Goal: Transaction & Acquisition: Purchase product/service

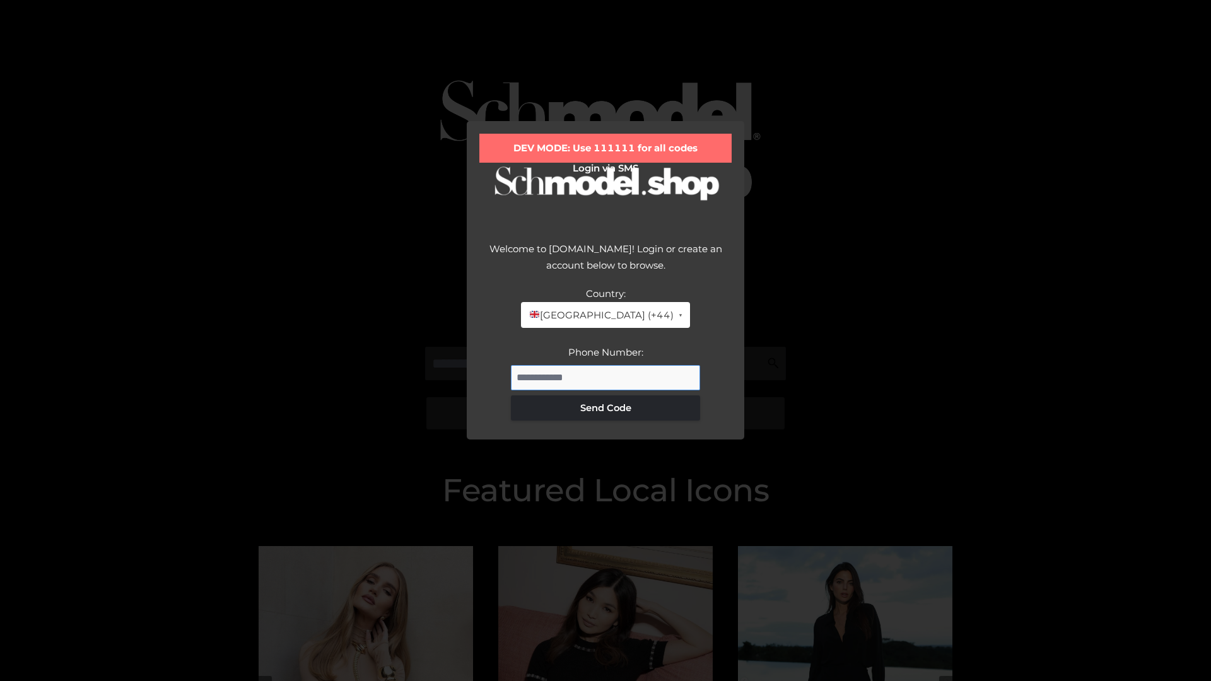
click at [605, 377] on input "Phone Number:" at bounding box center [605, 377] width 189 height 25
type input "**********"
click at [605, 407] on button "Send Code" at bounding box center [605, 407] width 189 height 25
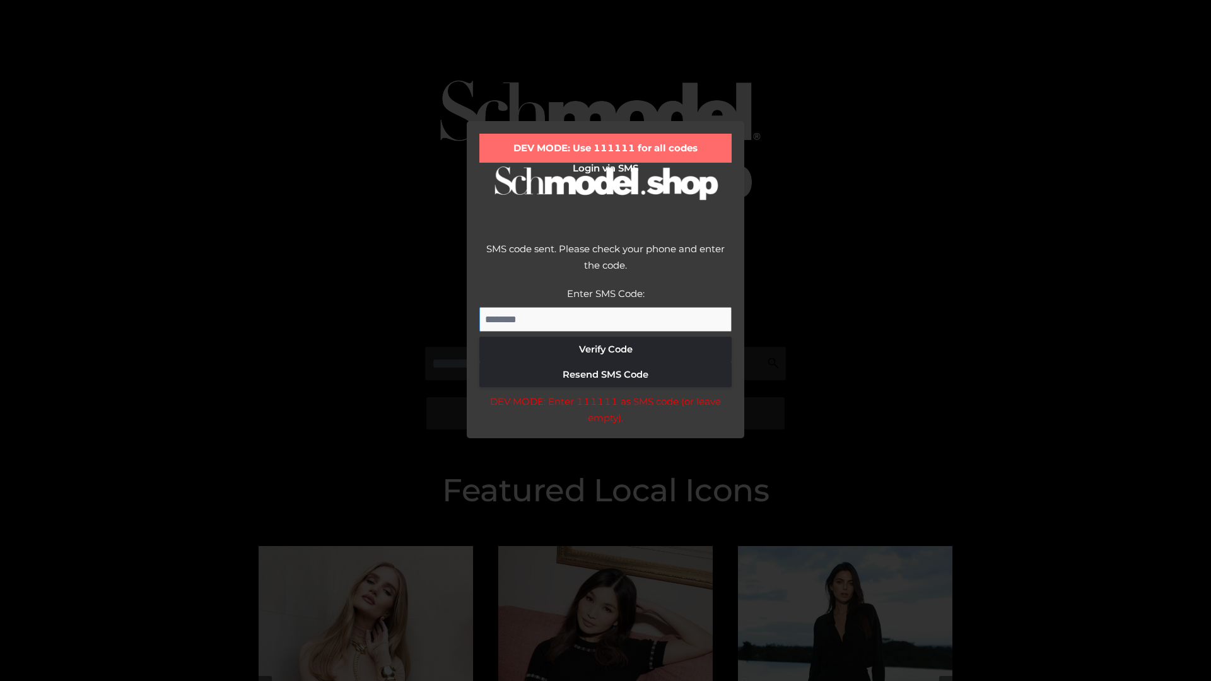
click at [605, 319] on input "Enter SMS Code:" at bounding box center [605, 319] width 252 height 25
type input "******"
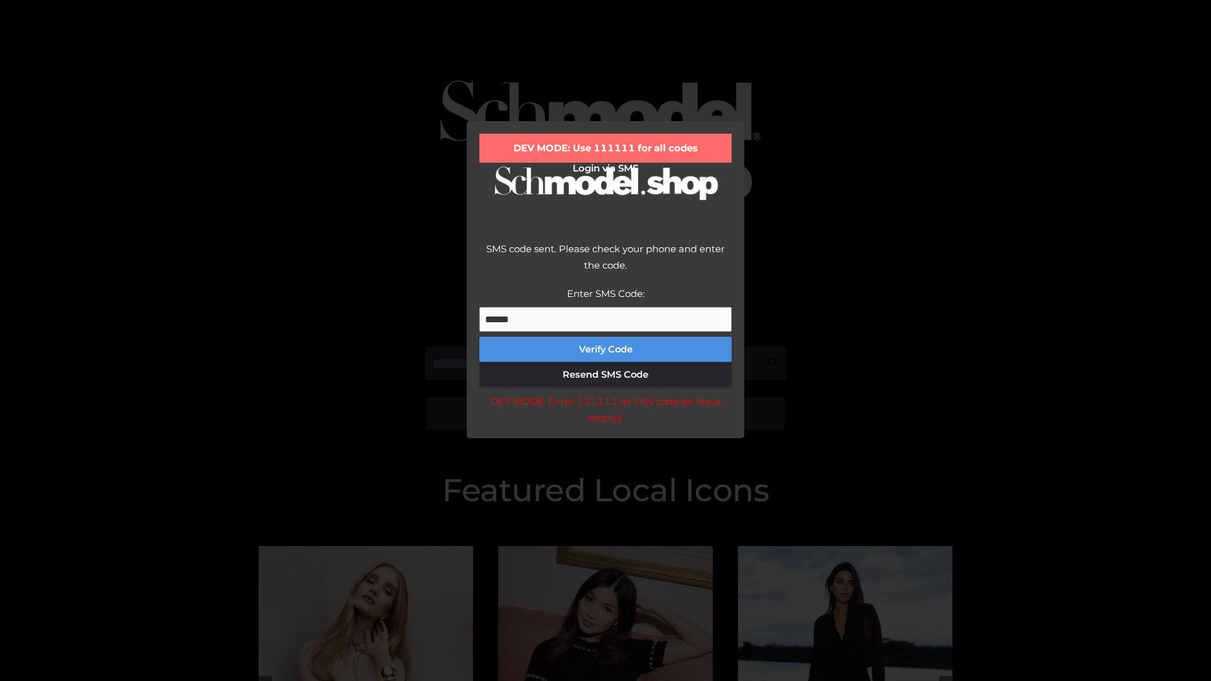
click at [605, 349] on button "Verify Code" at bounding box center [605, 349] width 252 height 25
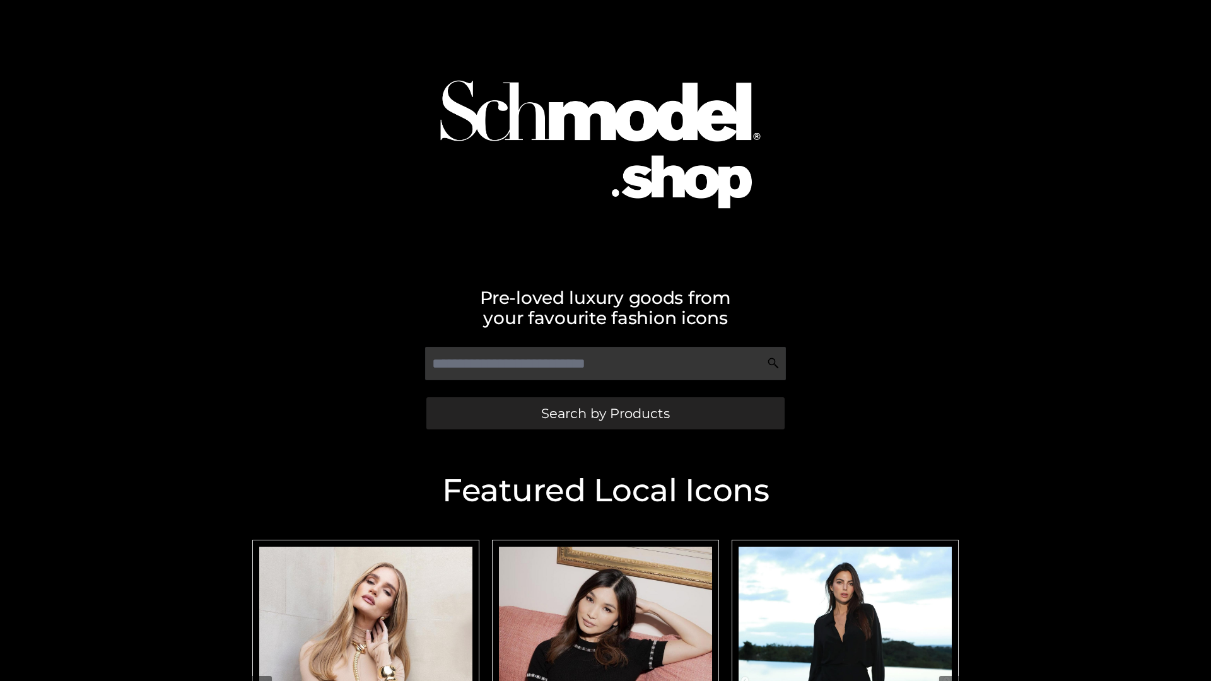
click at [605, 413] on span "Search by Products" at bounding box center [605, 413] width 129 height 13
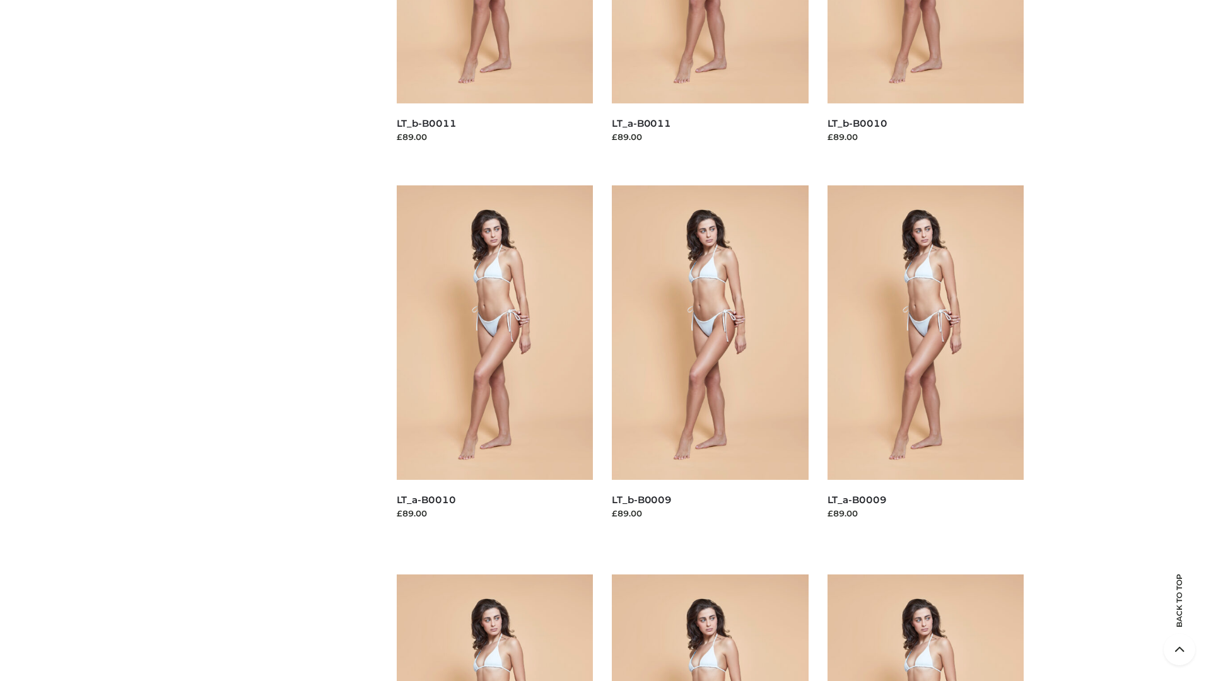
scroll to position [3324, 0]
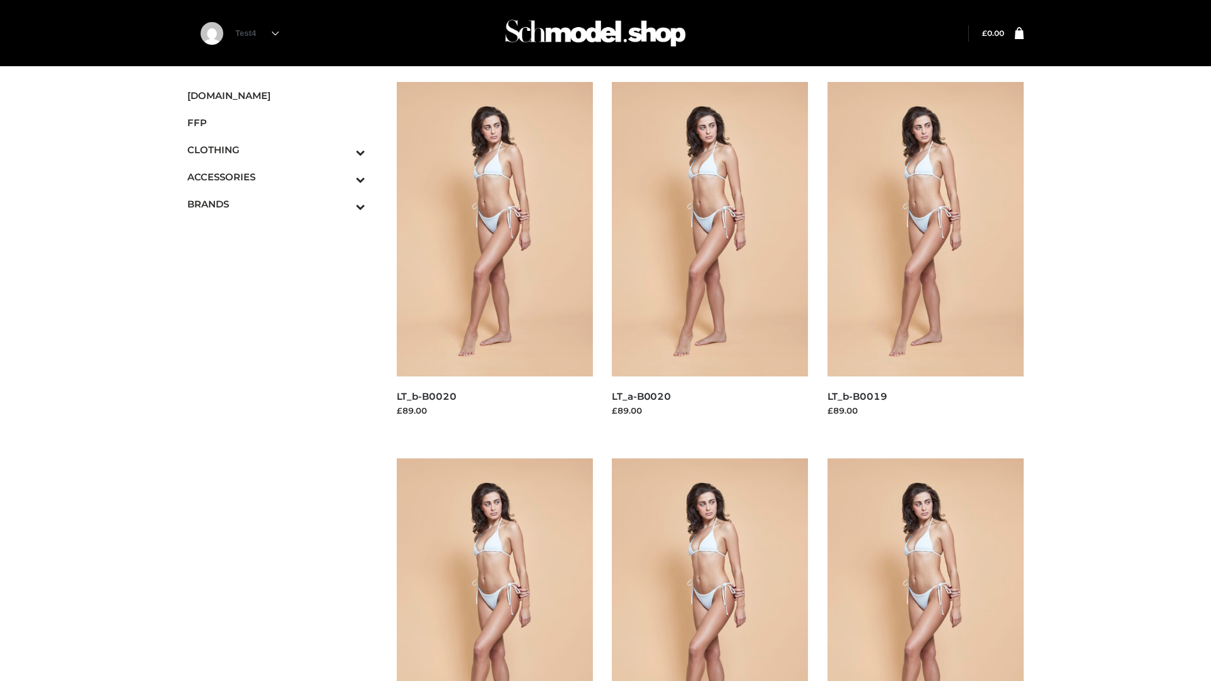
scroll to position [1027, 0]
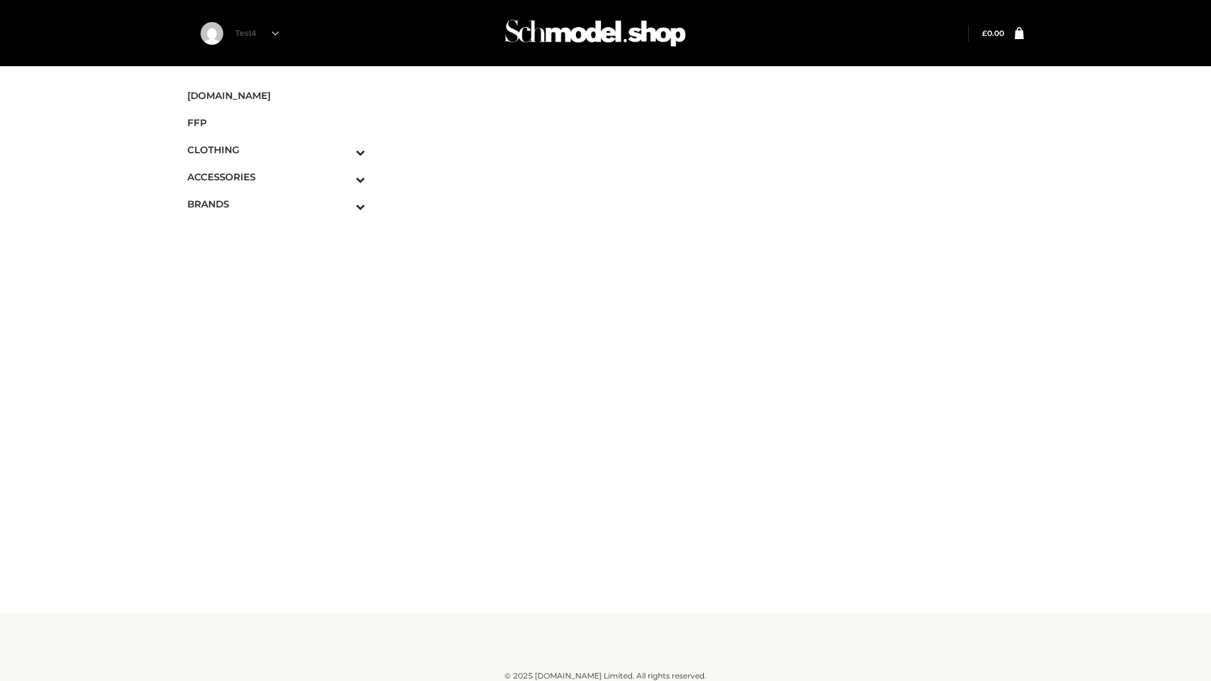
scroll to position [8, 0]
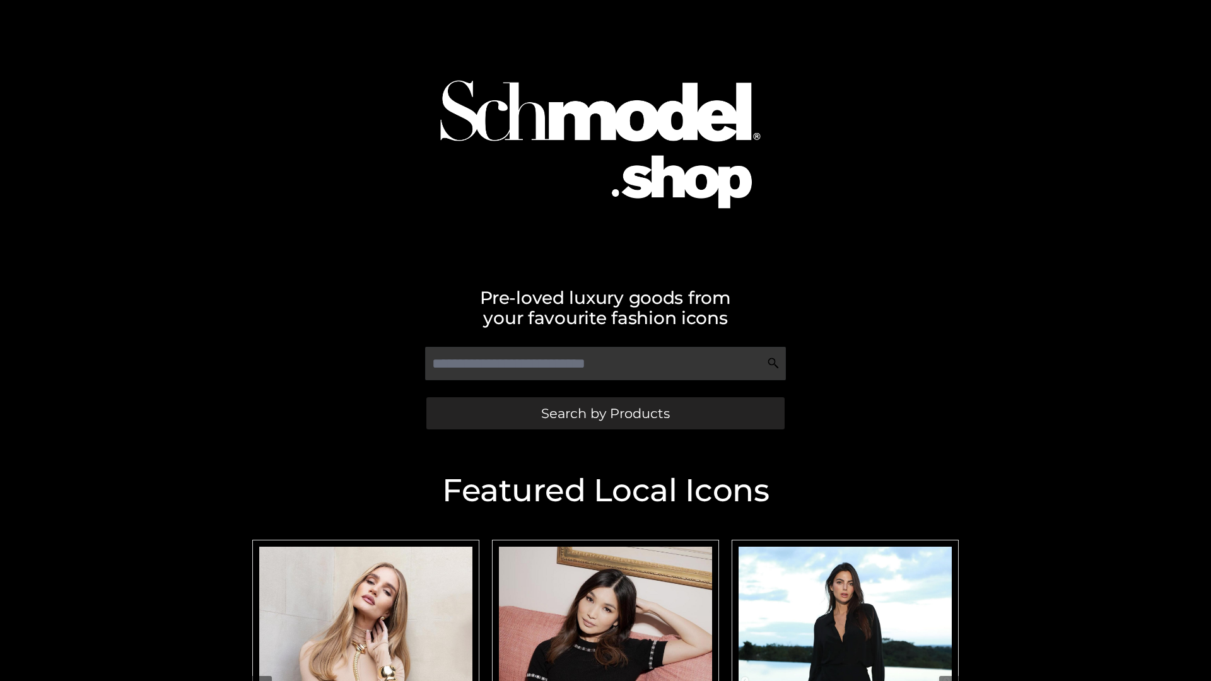
click at [605, 413] on span "Search by Products" at bounding box center [605, 413] width 129 height 13
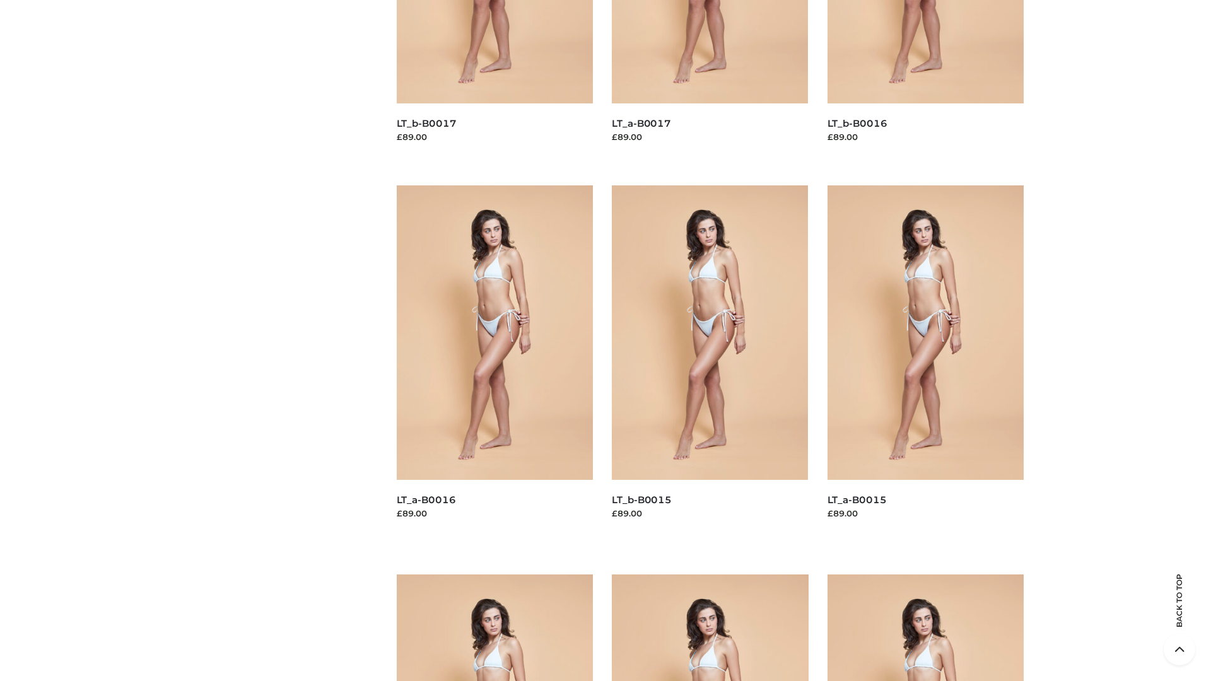
scroll to position [1793, 0]
